Goal: Information Seeking & Learning: Learn about a topic

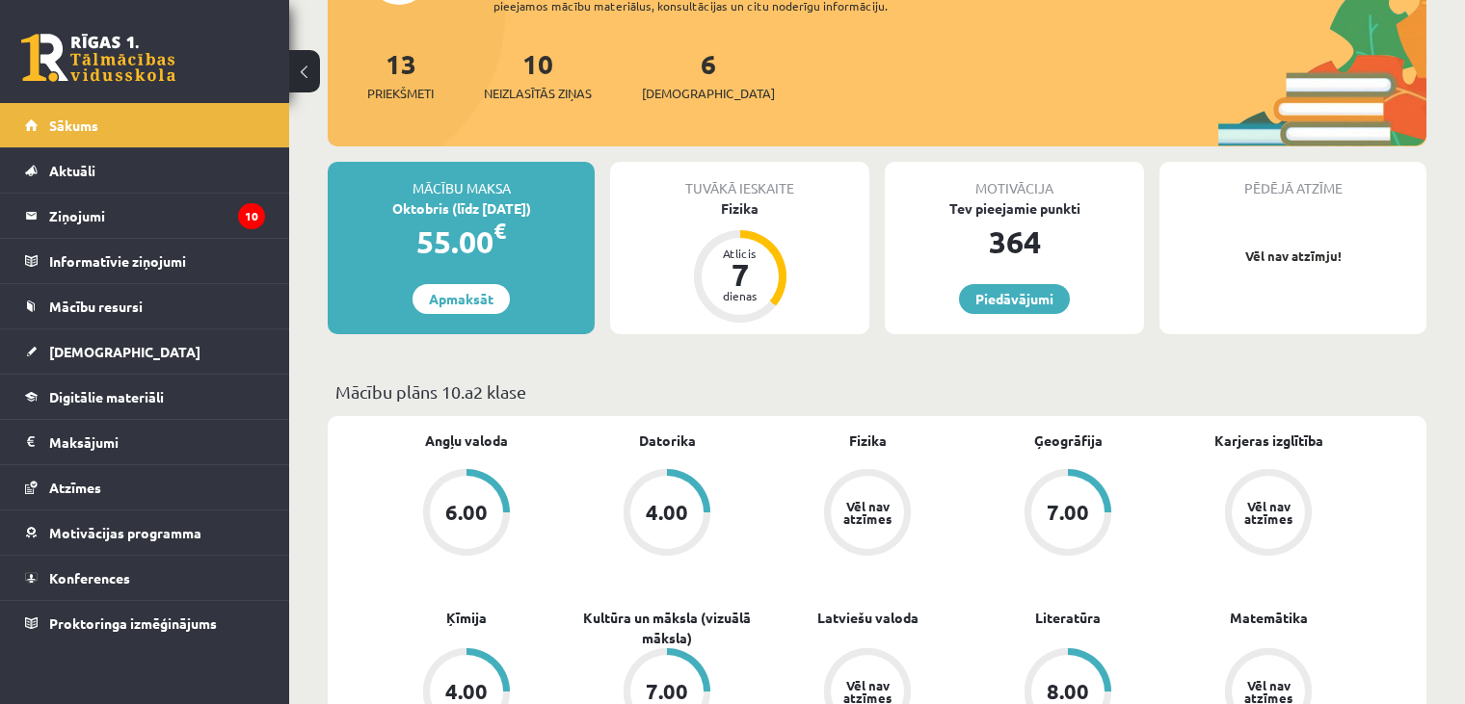
scroll to position [210, 0]
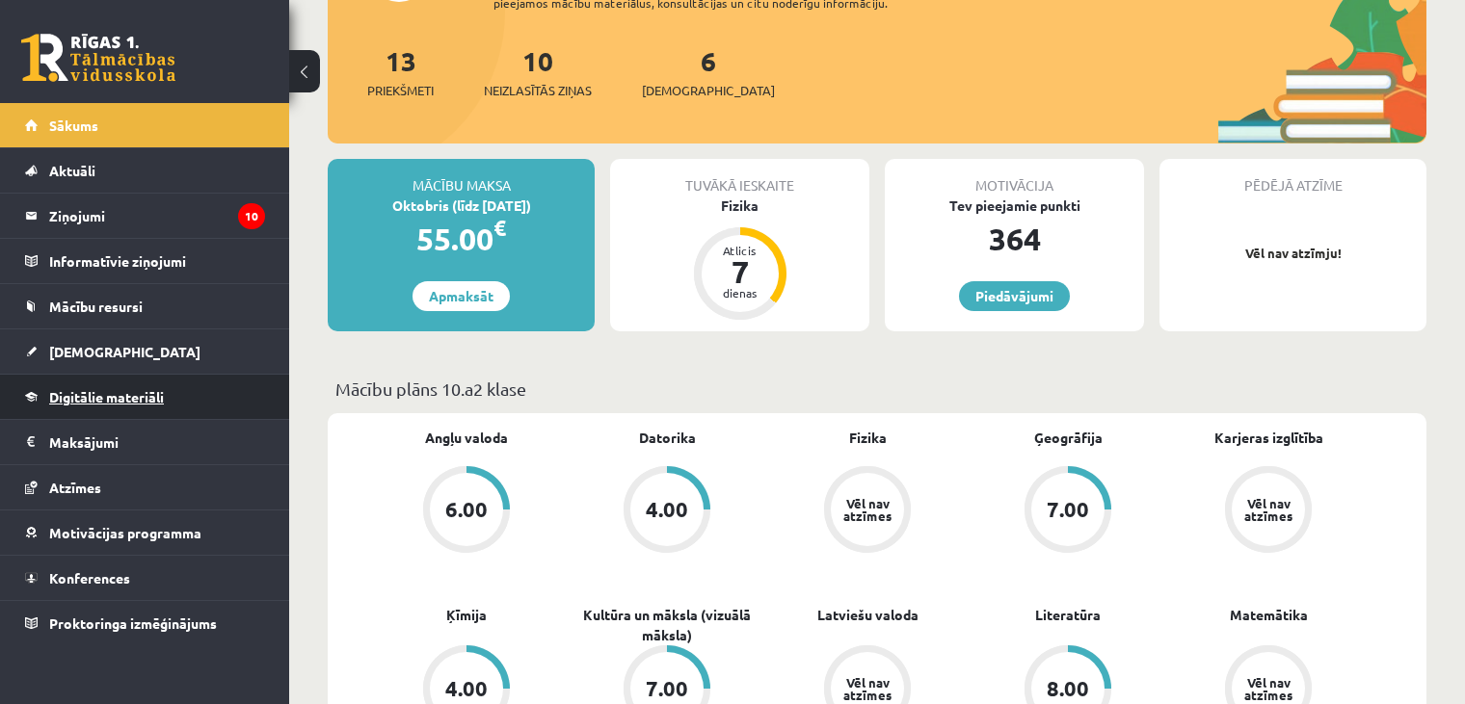
click at [136, 398] on span "Digitālie materiāli" at bounding box center [106, 396] width 115 height 17
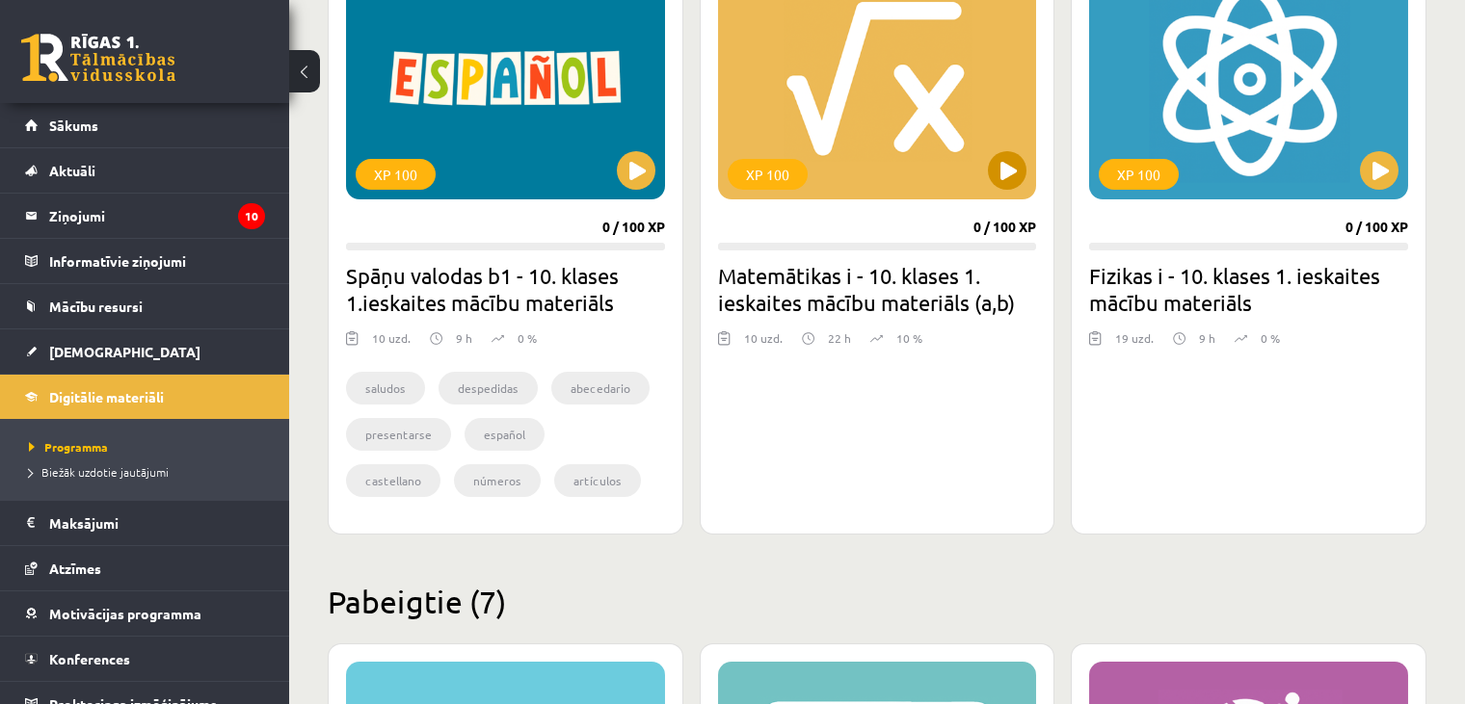
scroll to position [616, 0]
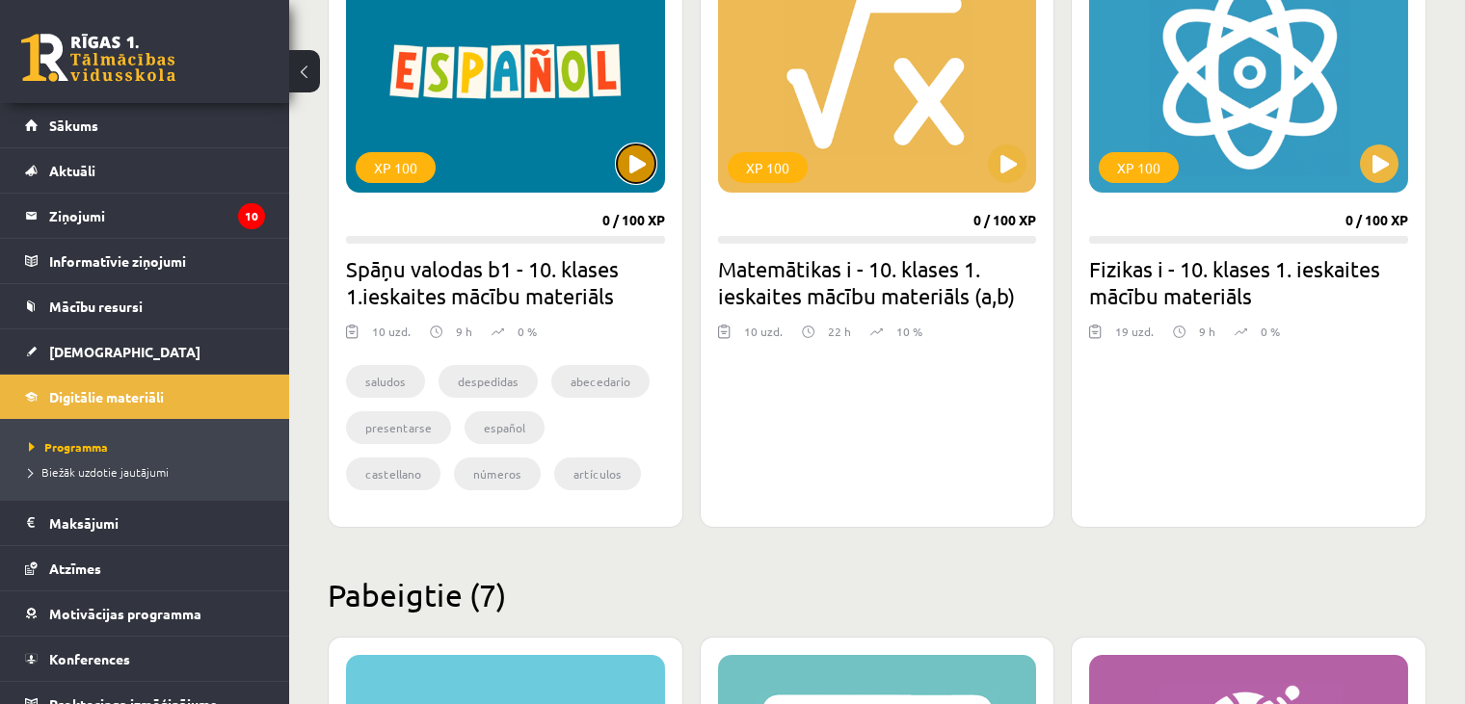
click at [645, 170] on button at bounding box center [636, 164] width 39 height 39
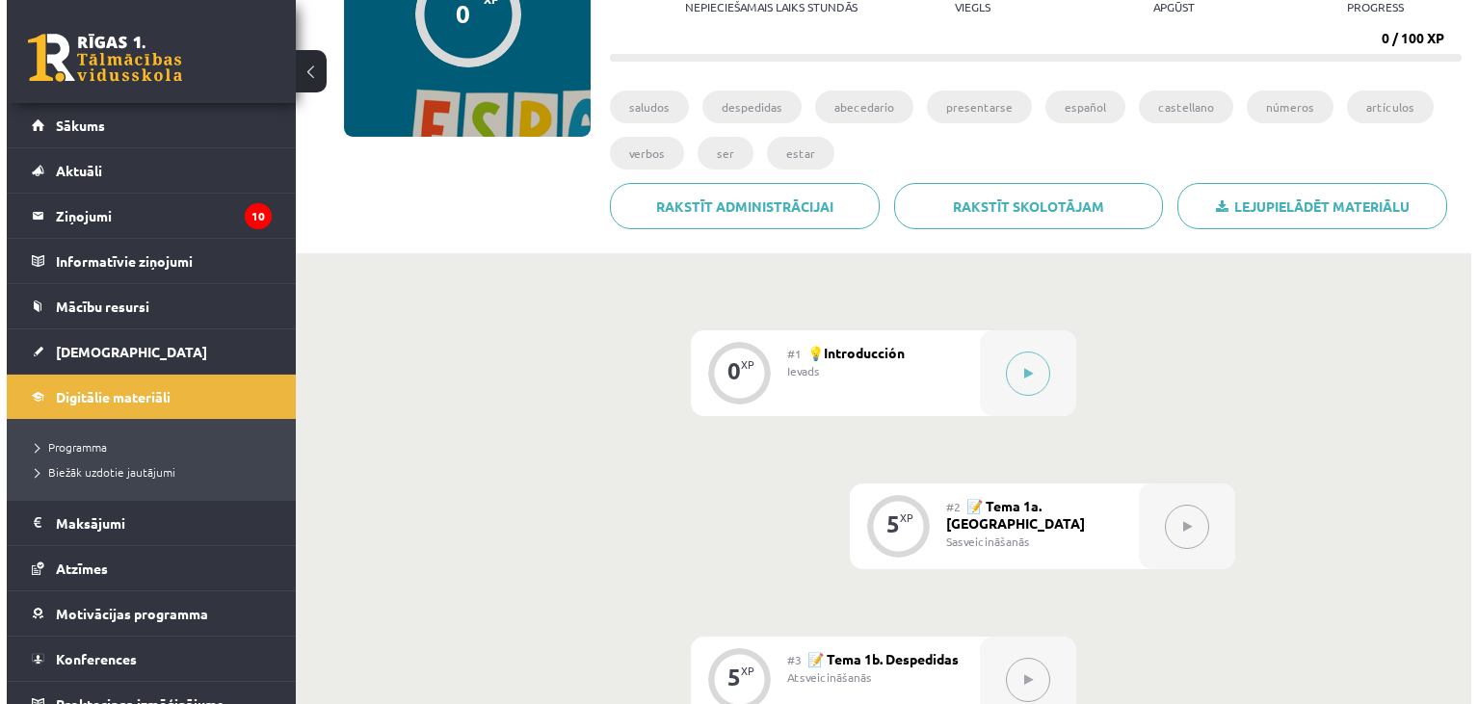
scroll to position [262, 0]
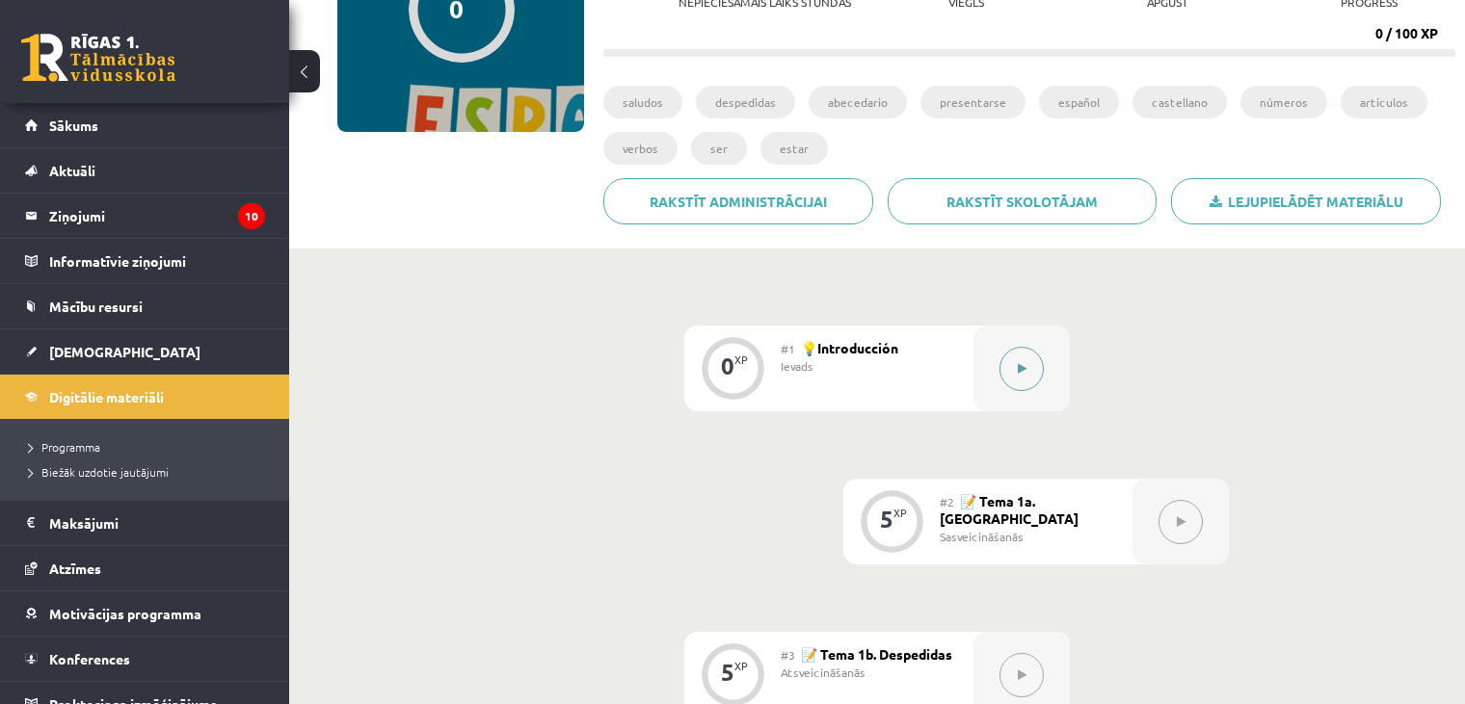
click at [1007, 359] on button at bounding box center [1021, 369] width 44 height 44
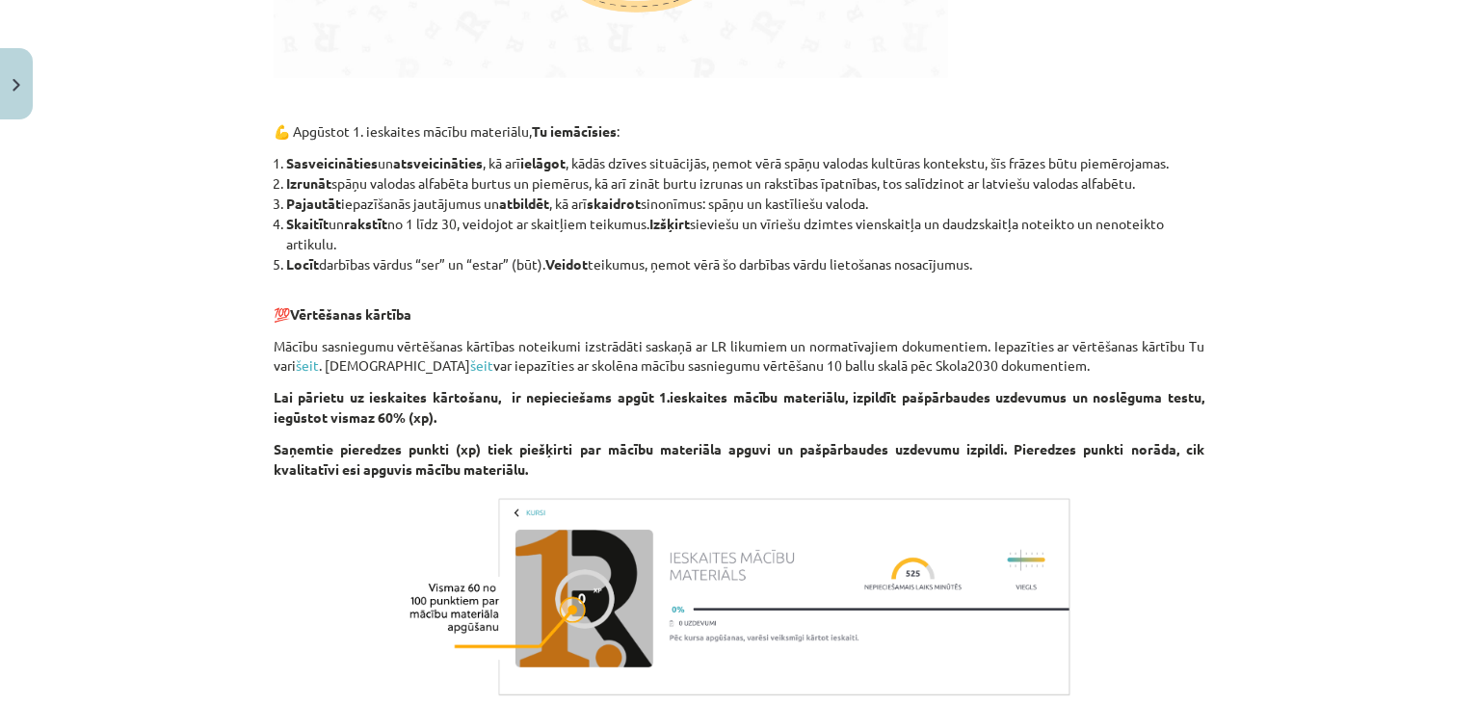
scroll to position [1494, 0]
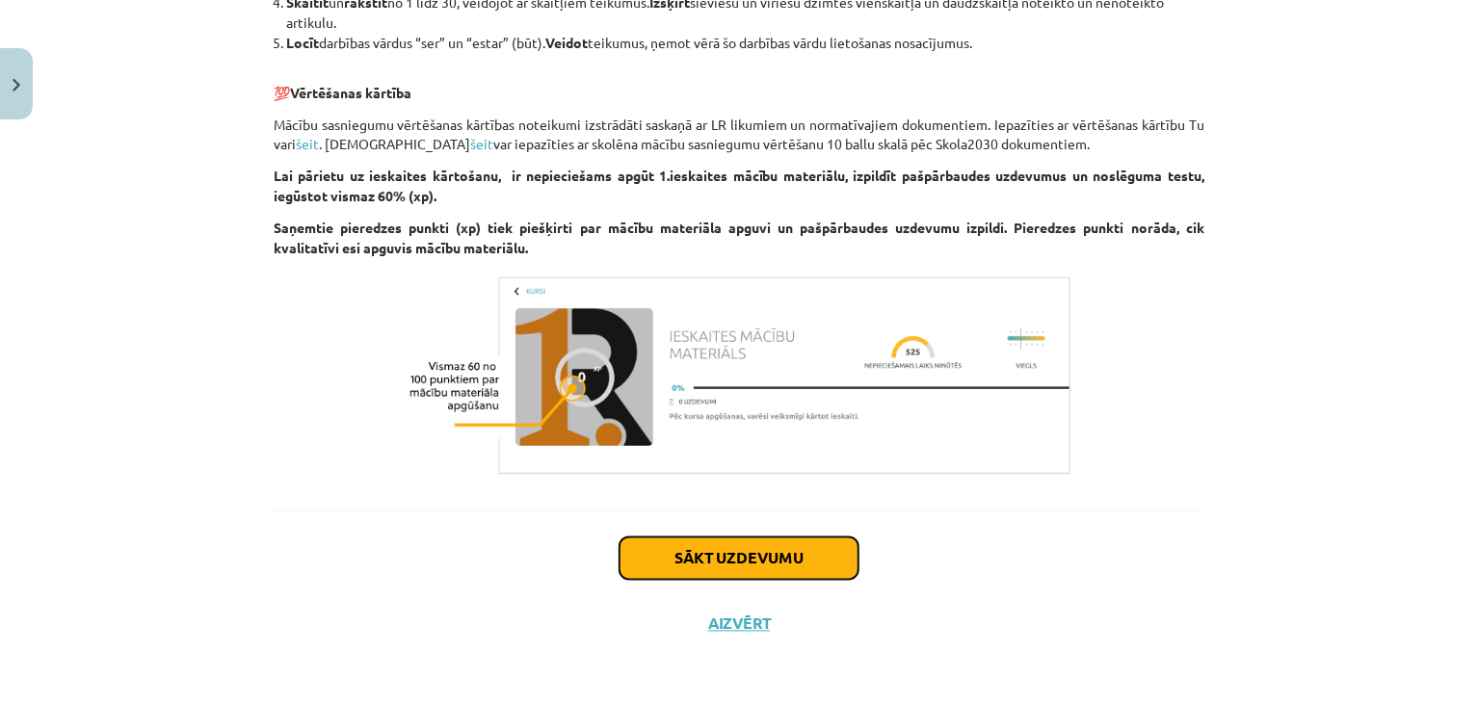
click at [751, 564] on button "Sākt uzdevumu" at bounding box center [739, 559] width 239 height 42
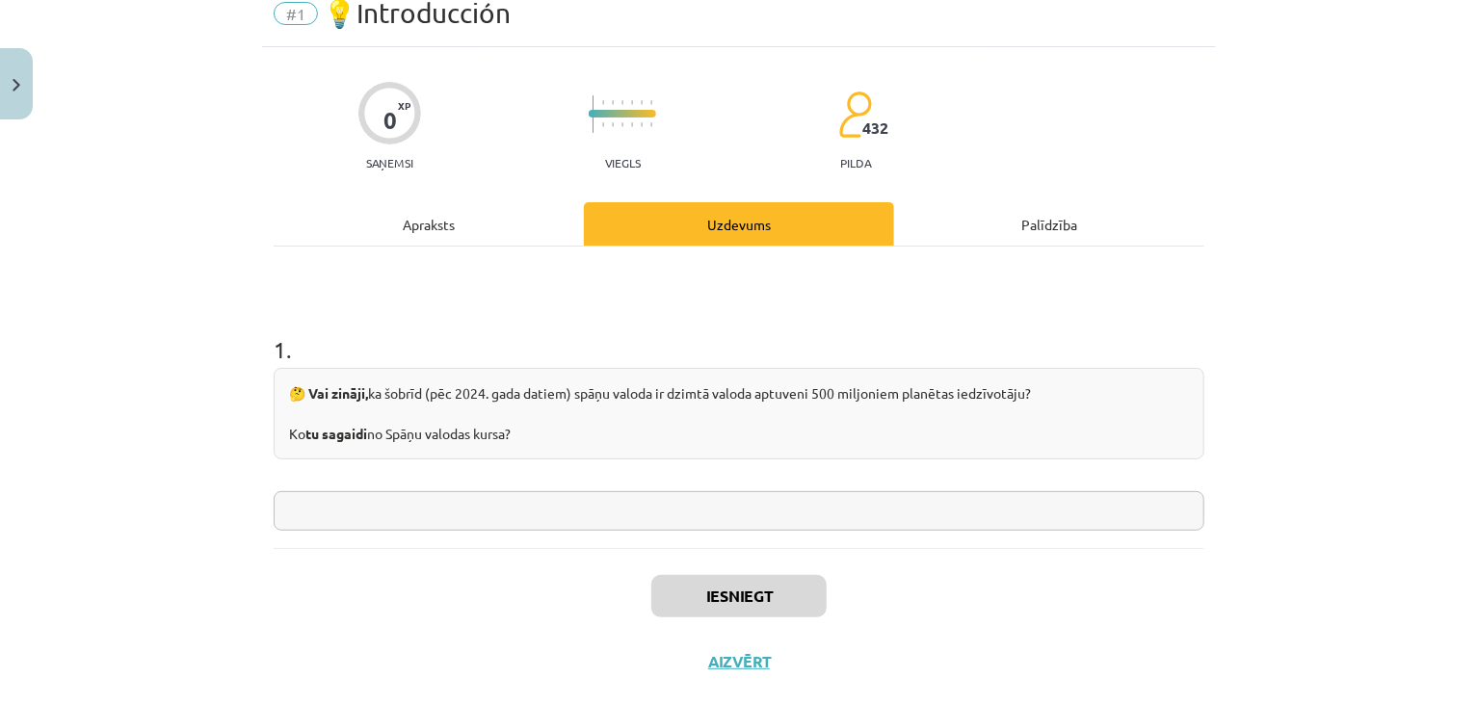
scroll to position [48, 0]
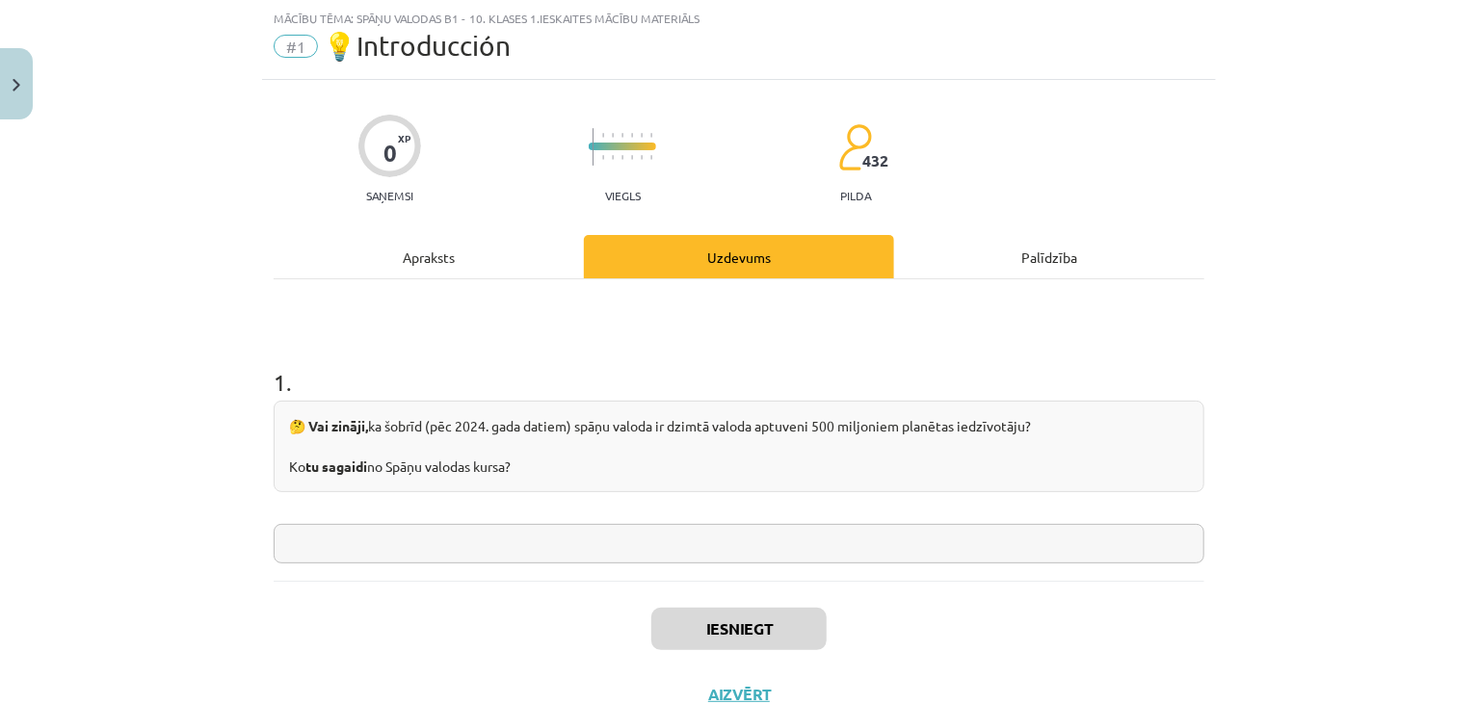
click at [458, 545] on input "text" at bounding box center [739, 544] width 931 height 40
type input "*"
click at [739, 632] on button "Iesniegt" at bounding box center [738, 629] width 175 height 42
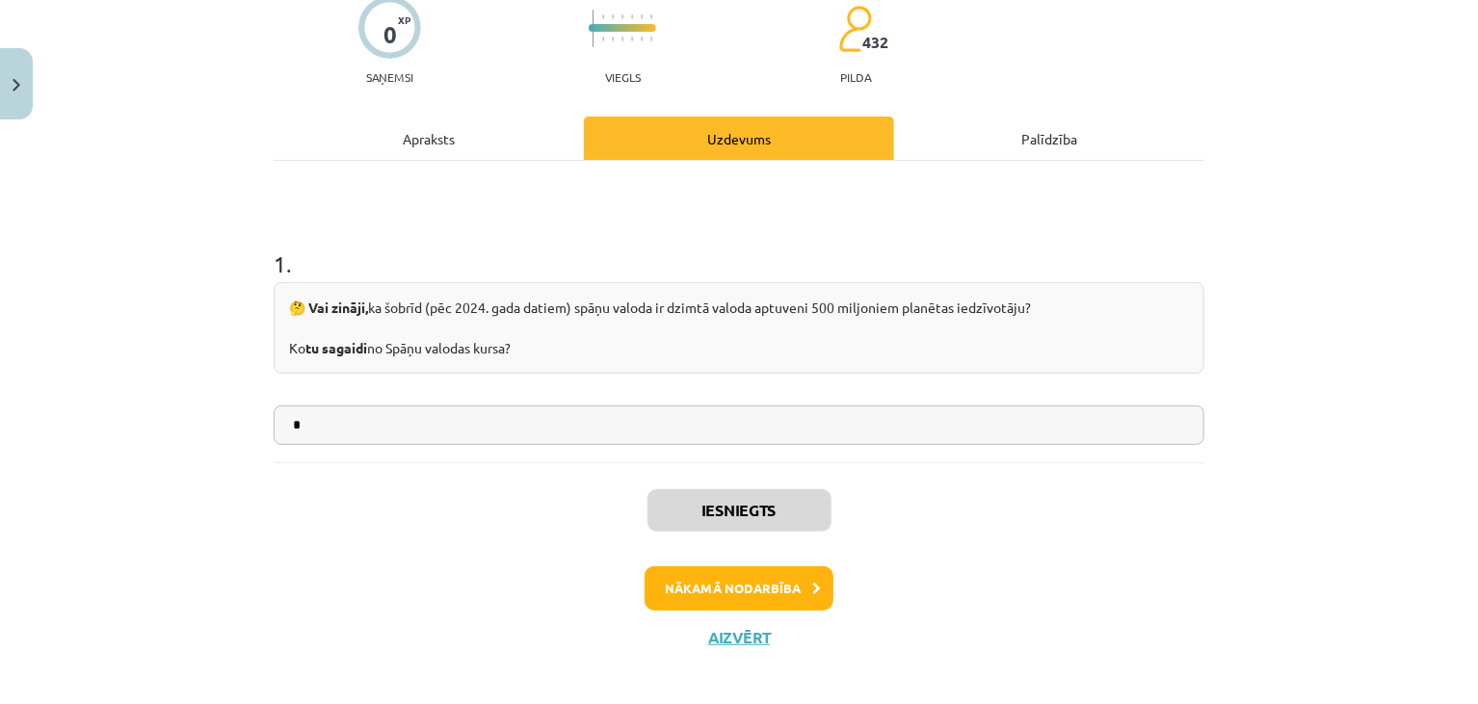
scroll to position [171, 0]
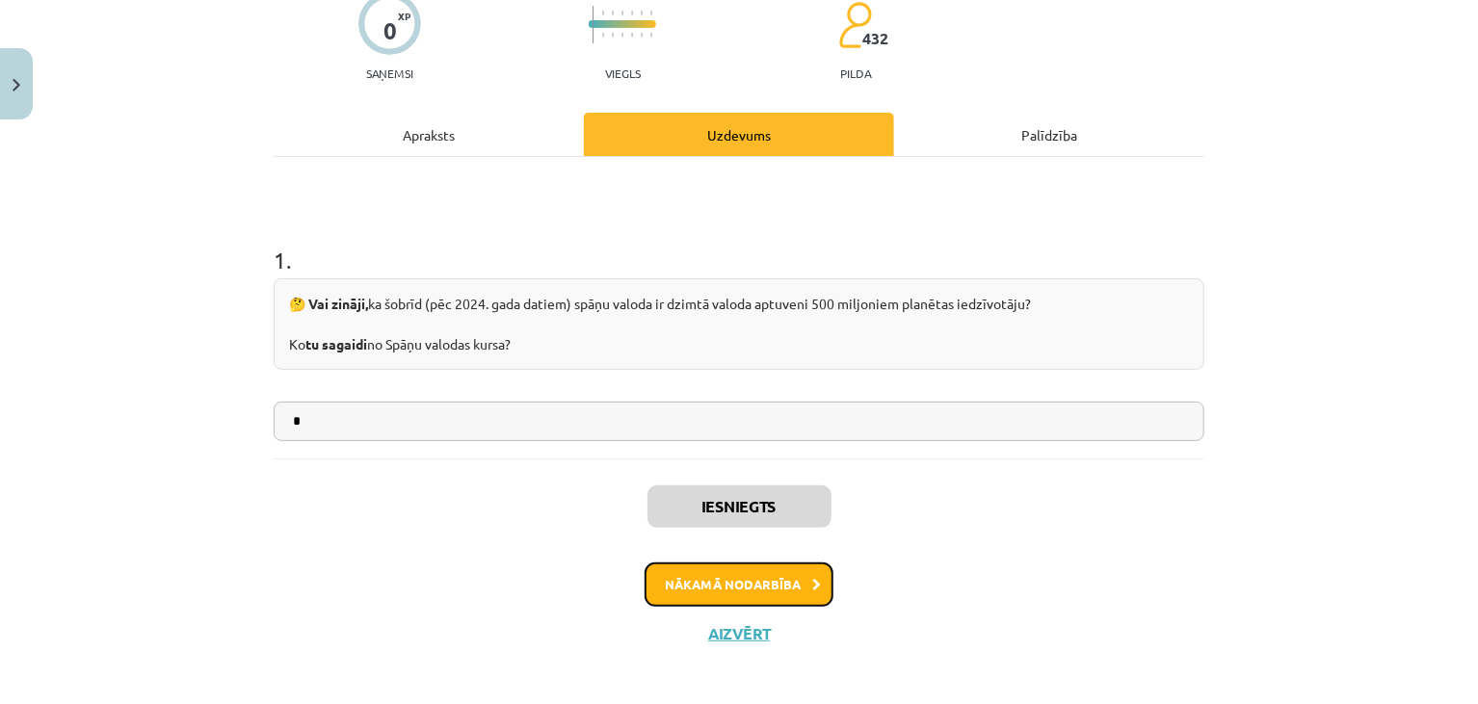
click at [721, 593] on button "Nākamā nodarbība" at bounding box center [739, 585] width 189 height 44
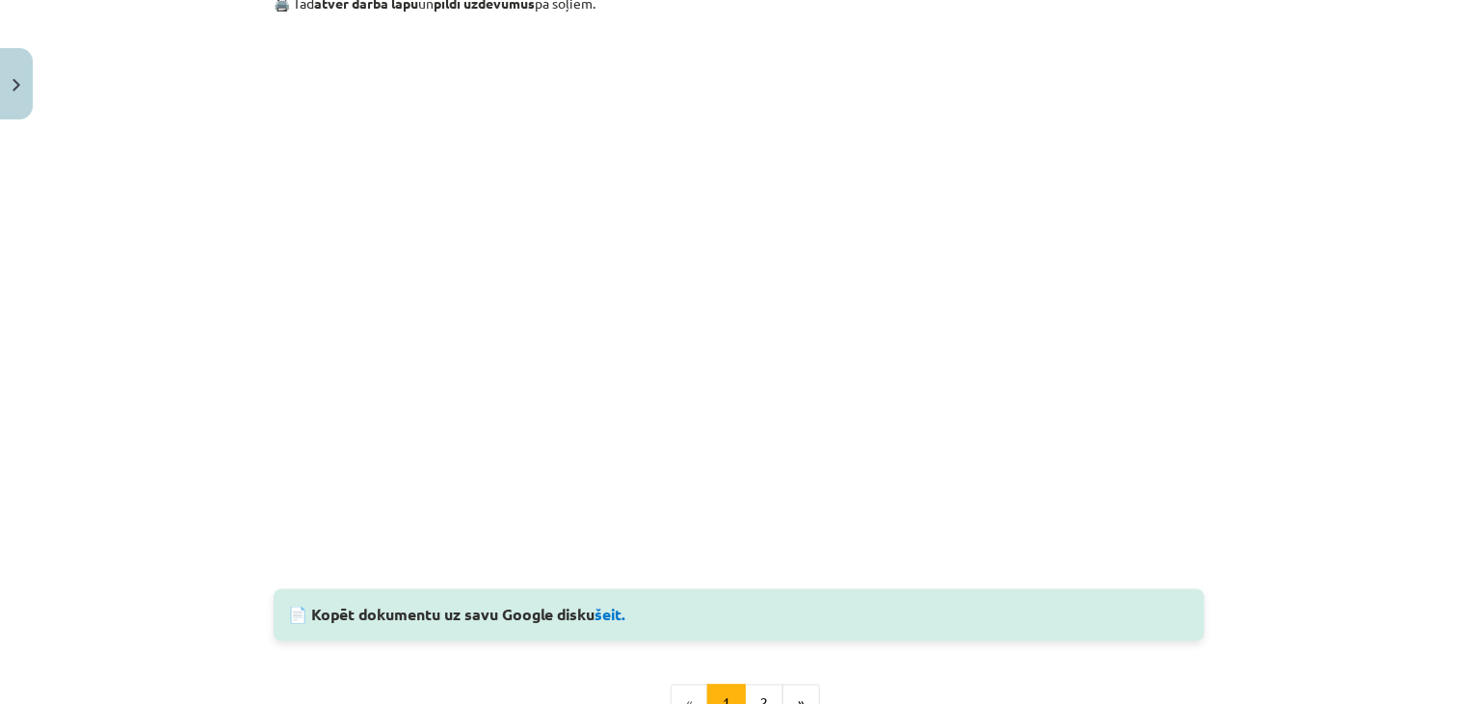
scroll to position [1762, 0]
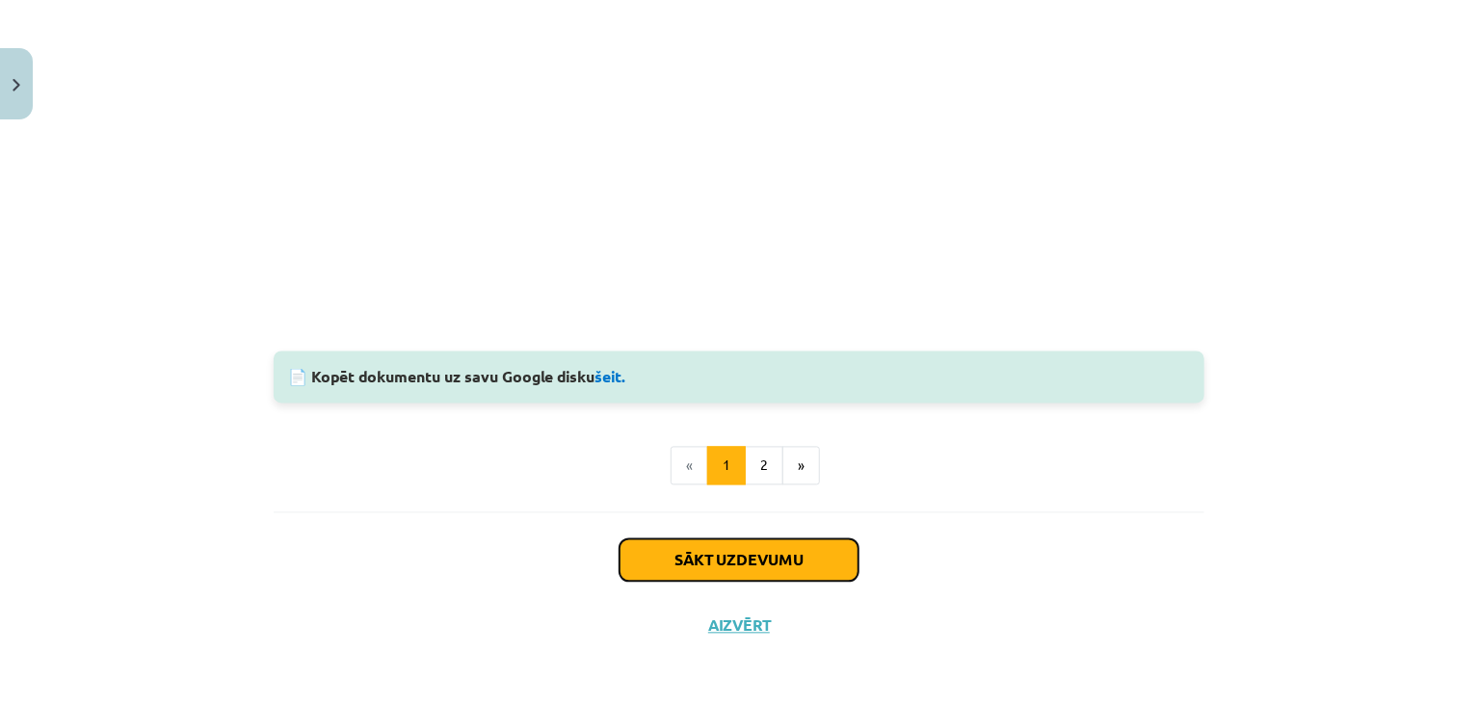
click at [760, 555] on button "Sākt uzdevumu" at bounding box center [739, 561] width 239 height 42
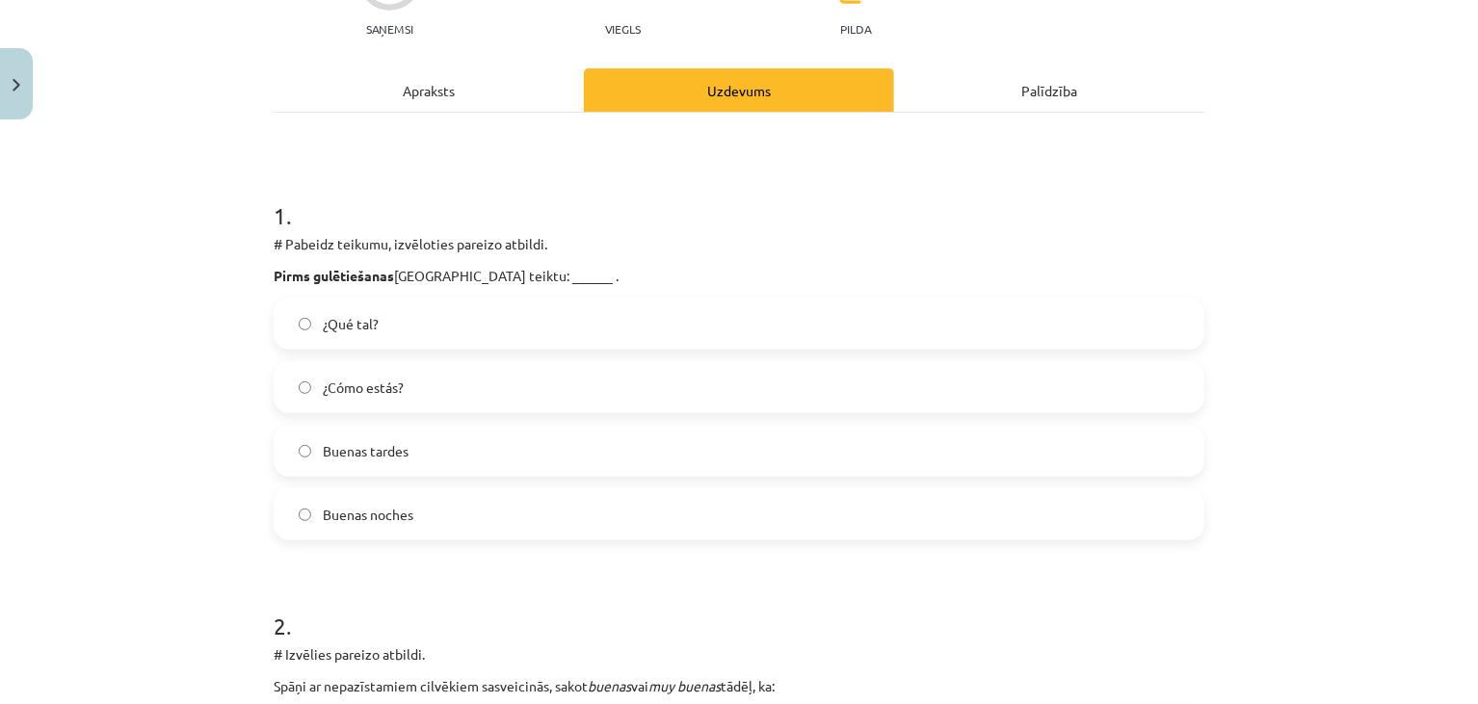
scroll to position [217, 0]
click at [412, 516] on label "Buenas noches" at bounding box center [739, 513] width 927 height 48
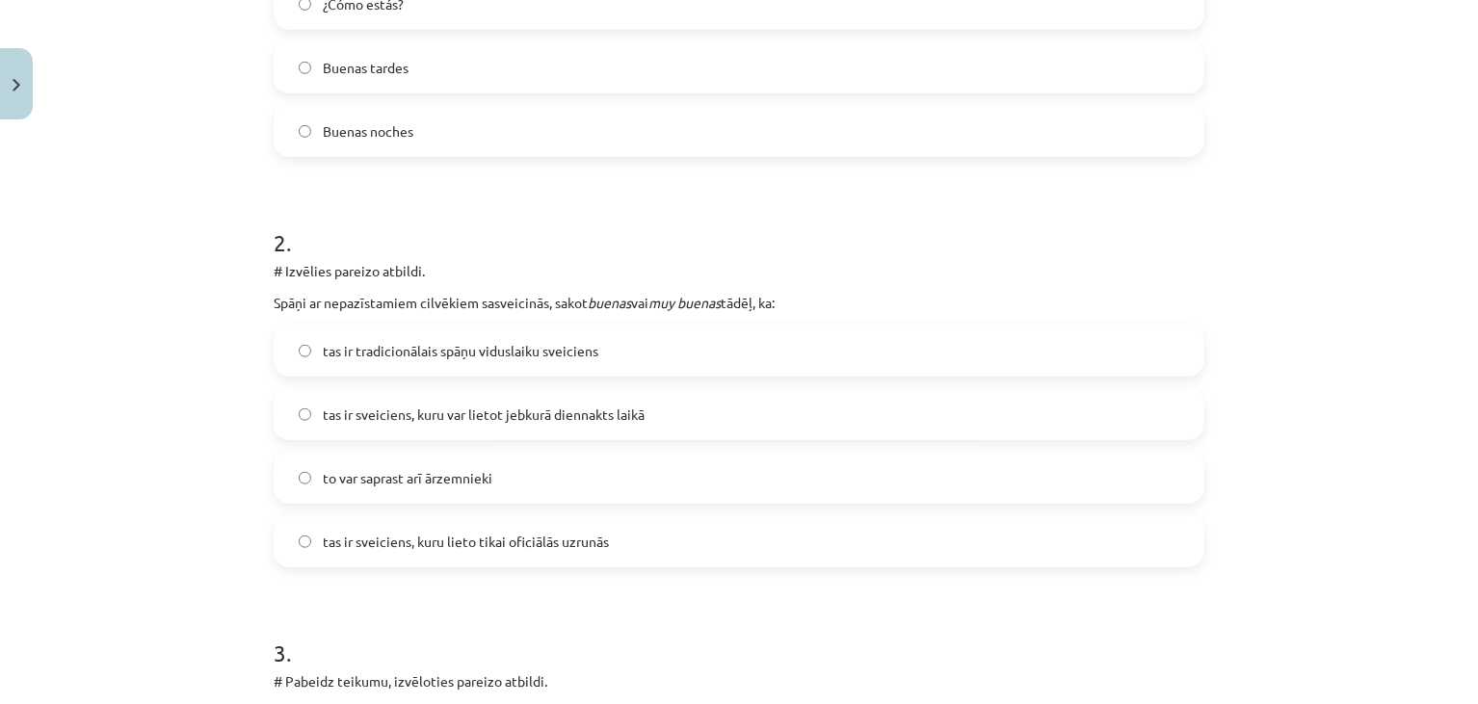
scroll to position [599, 0]
click at [575, 533] on span "tas ir sveiciens, kuru lieto tikai oficiālās uzrunās" at bounding box center [466, 541] width 286 height 20
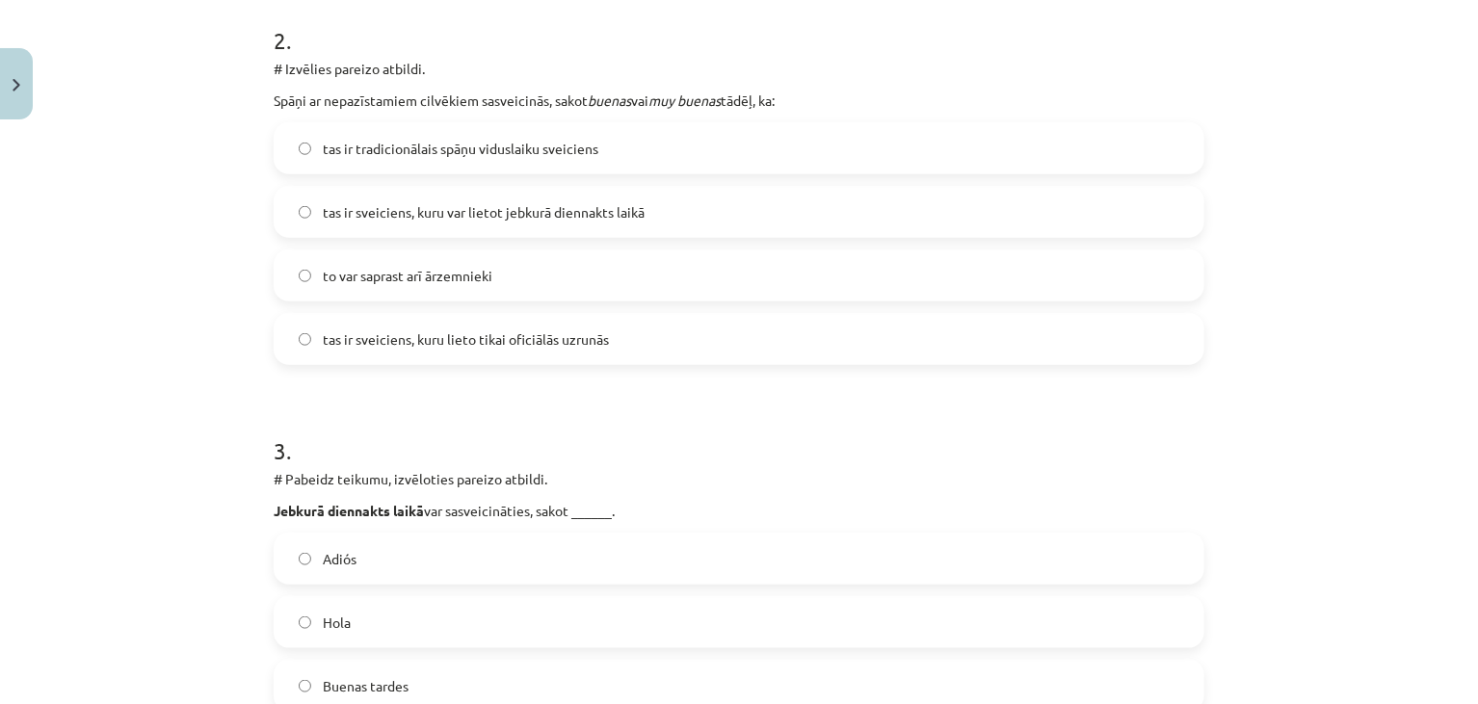
scroll to position [800, 0]
click at [483, 146] on span "tas ir tradicionālais spāņu viduslaiku sveiciens" at bounding box center [461, 150] width 276 height 20
click at [504, 214] on span "tas ir sveiciens, kuru var lietot jebkurā diennakts laikā" at bounding box center [484, 213] width 322 height 20
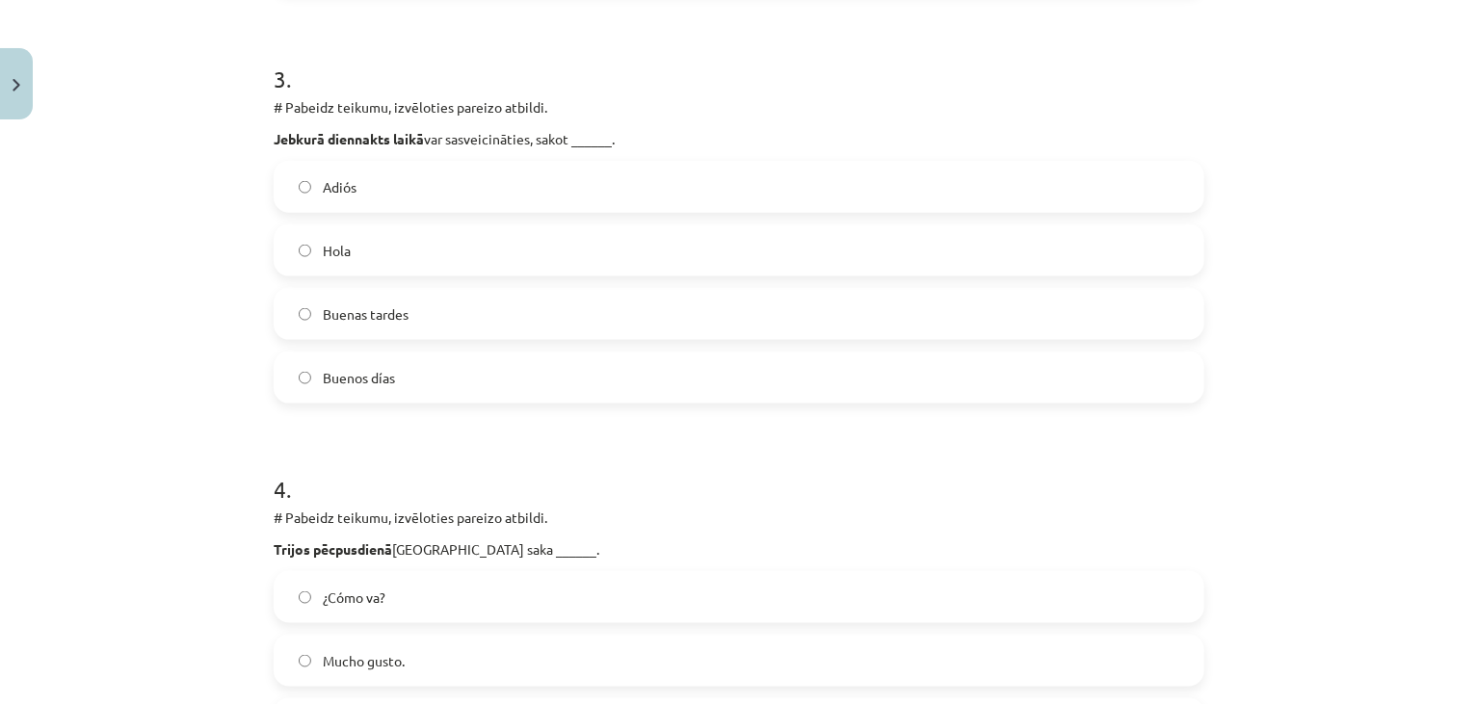
scroll to position [1176, 0]
click at [397, 262] on label "Hola" at bounding box center [739, 248] width 927 height 48
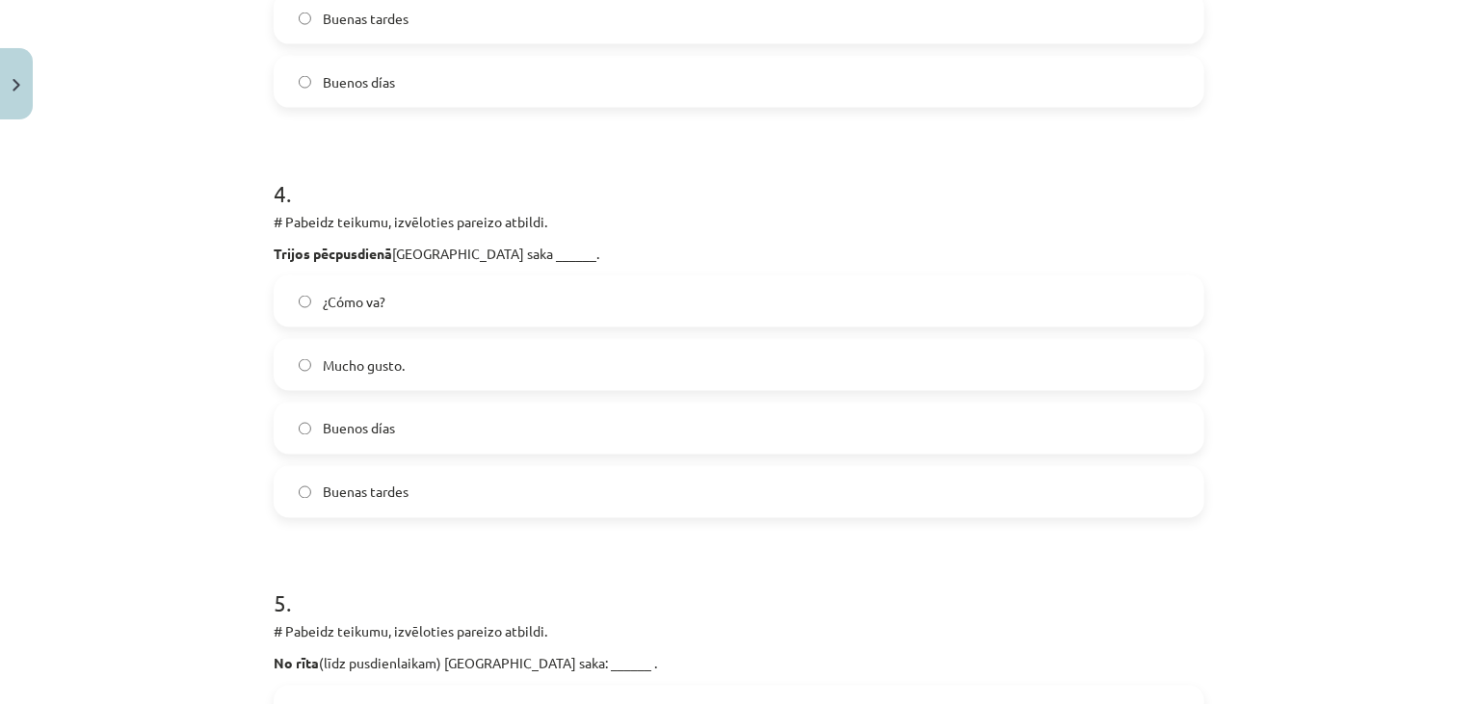
scroll to position [1569, 0]
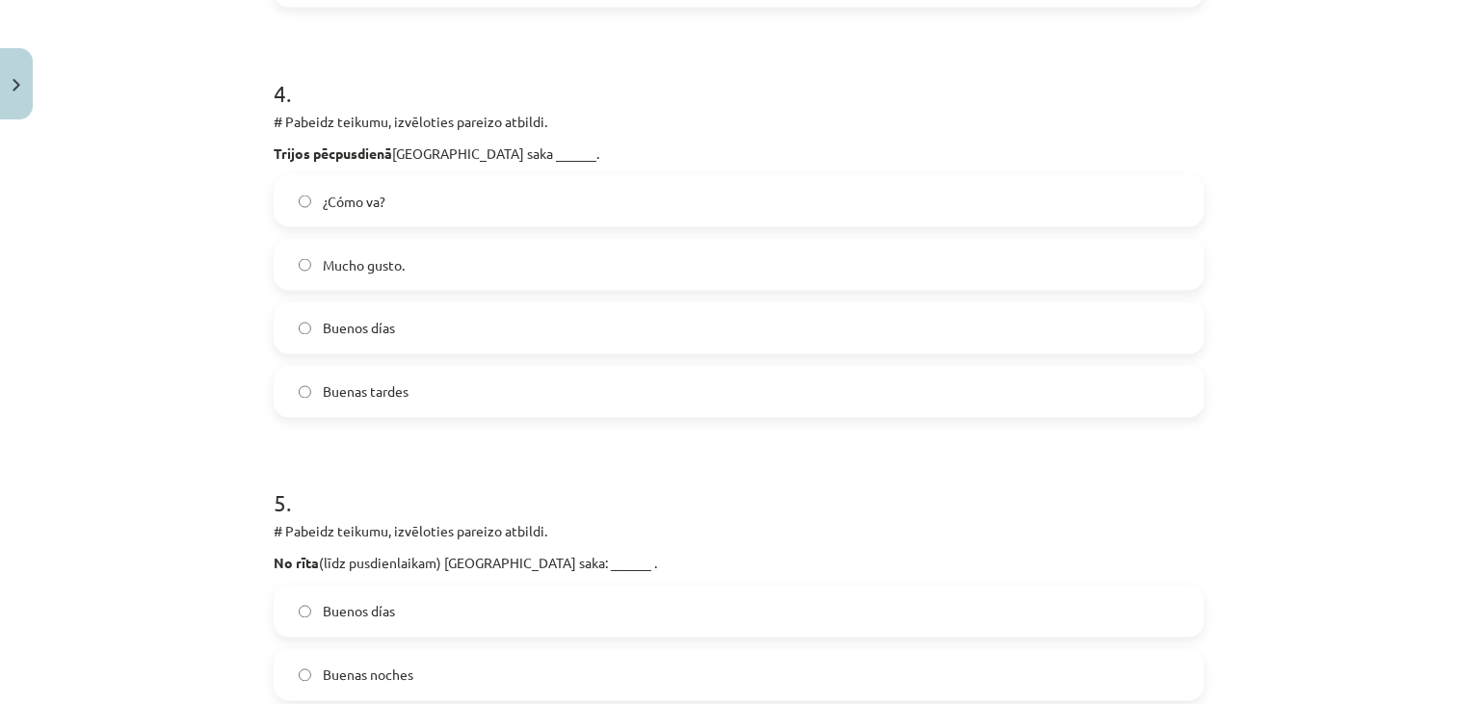
click at [448, 333] on label "Buenos días" at bounding box center [739, 329] width 927 height 48
click at [439, 385] on label "Buenas tardes" at bounding box center [739, 392] width 927 height 48
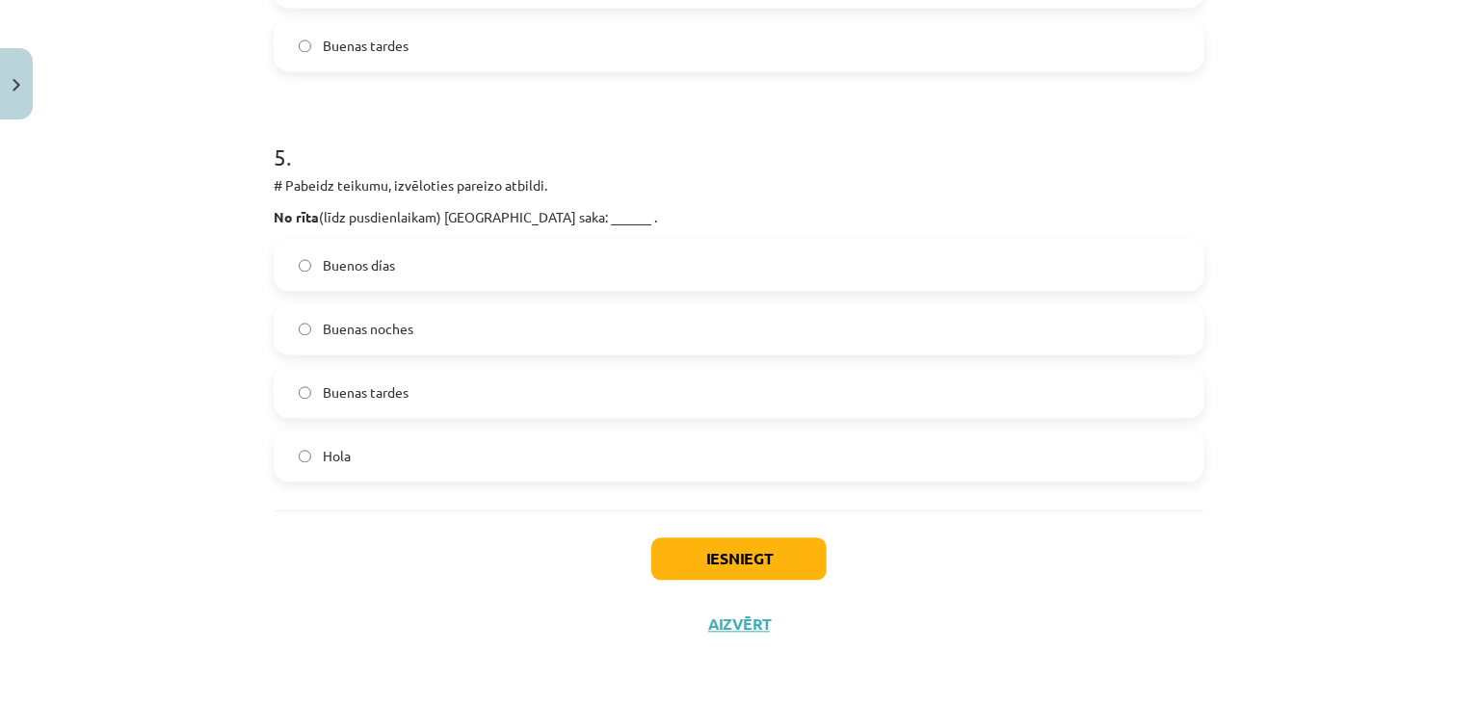
scroll to position [1915, 0]
click at [388, 260] on label "Buenos días" at bounding box center [739, 266] width 927 height 48
click at [720, 571] on button "Iesniegt" at bounding box center [738, 560] width 175 height 42
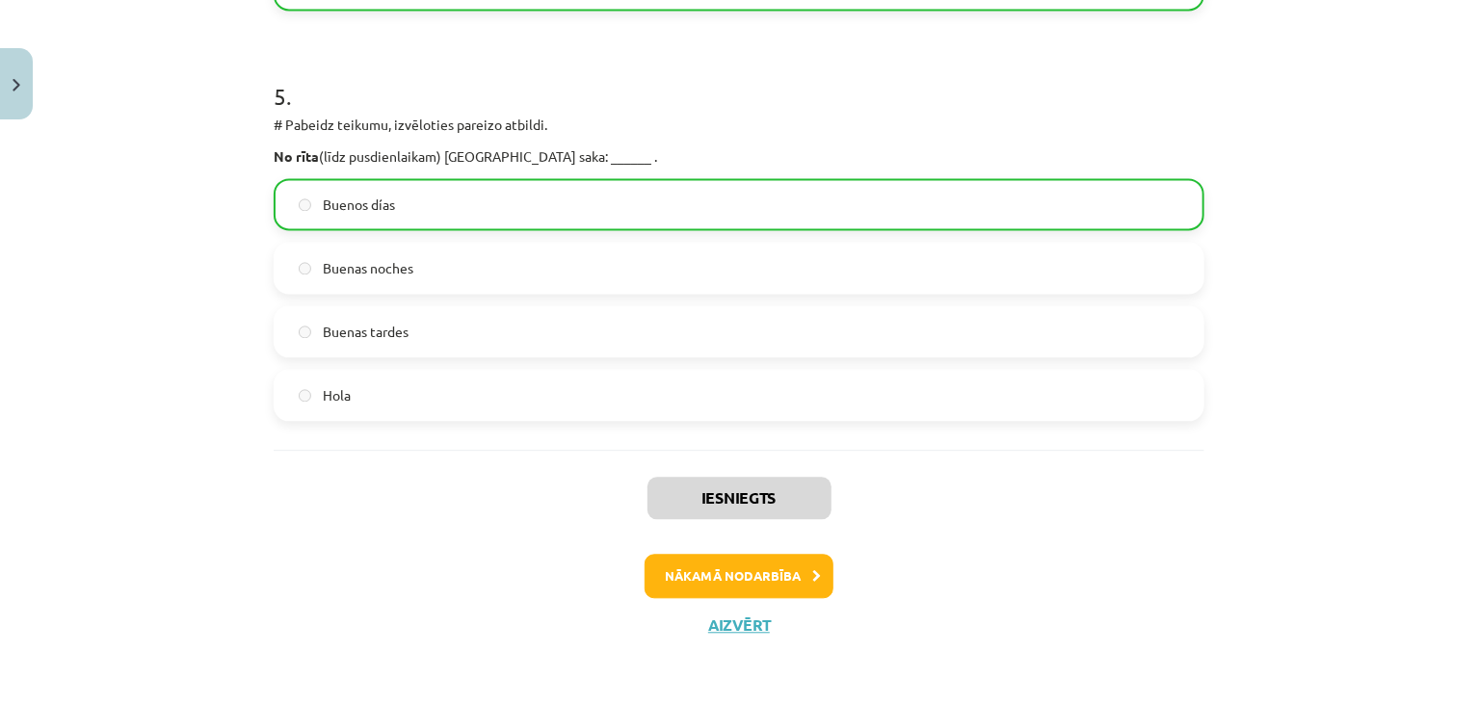
scroll to position [1975, 0]
click at [726, 589] on button "Nākamā nodarbība" at bounding box center [739, 578] width 189 height 44
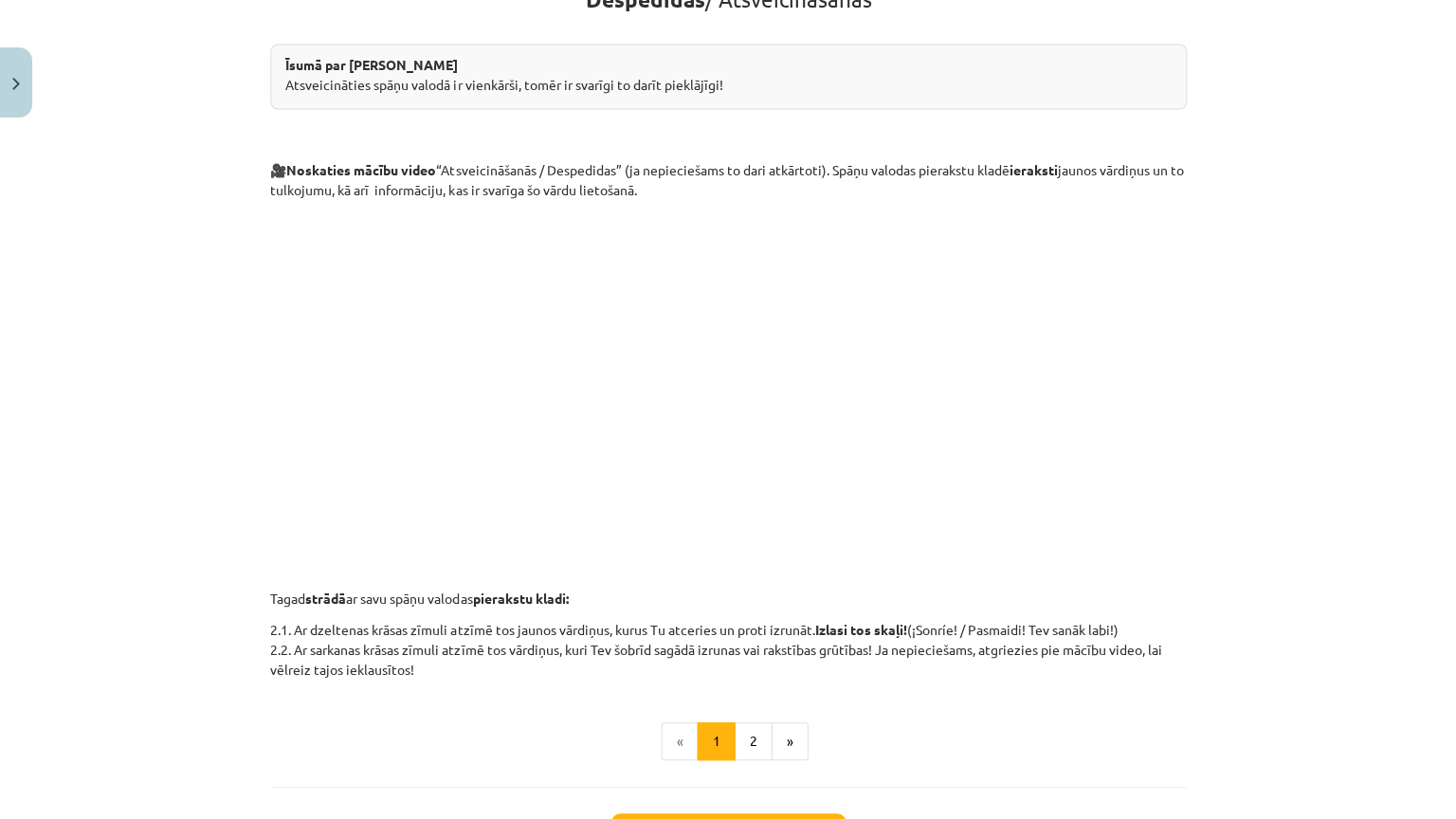
scroll to position [186, 0]
